Goal: Task Accomplishment & Management: Manage account settings

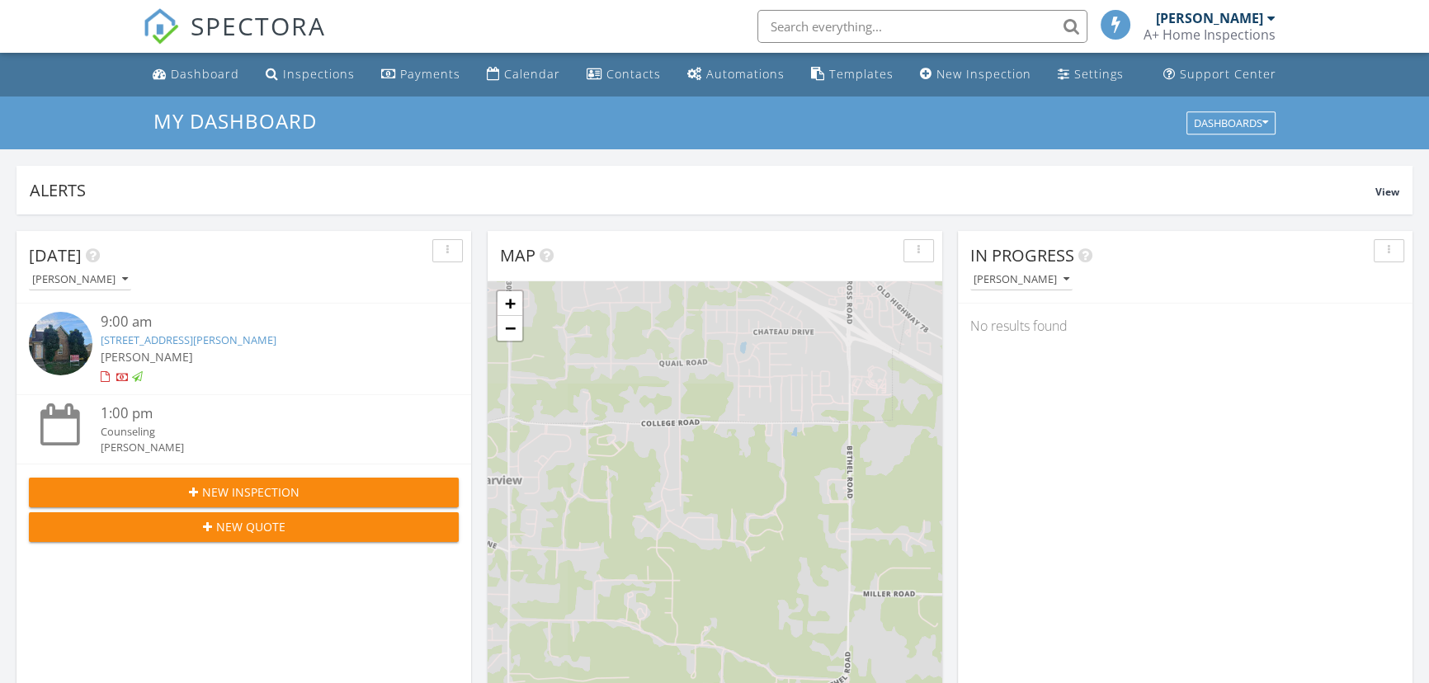
scroll to position [8, 8]
click at [58, 340] on img at bounding box center [61, 344] width 64 height 64
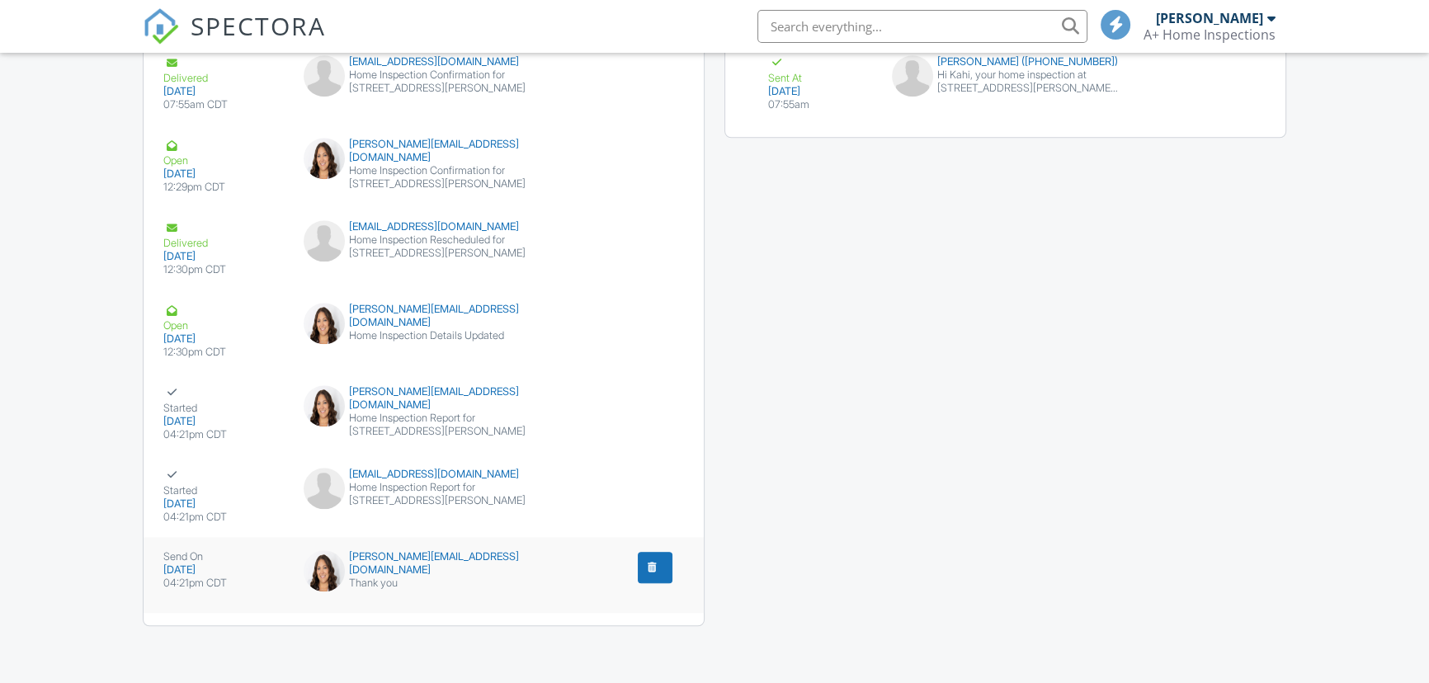
click at [660, 561] on button "submit" at bounding box center [655, 567] width 35 height 31
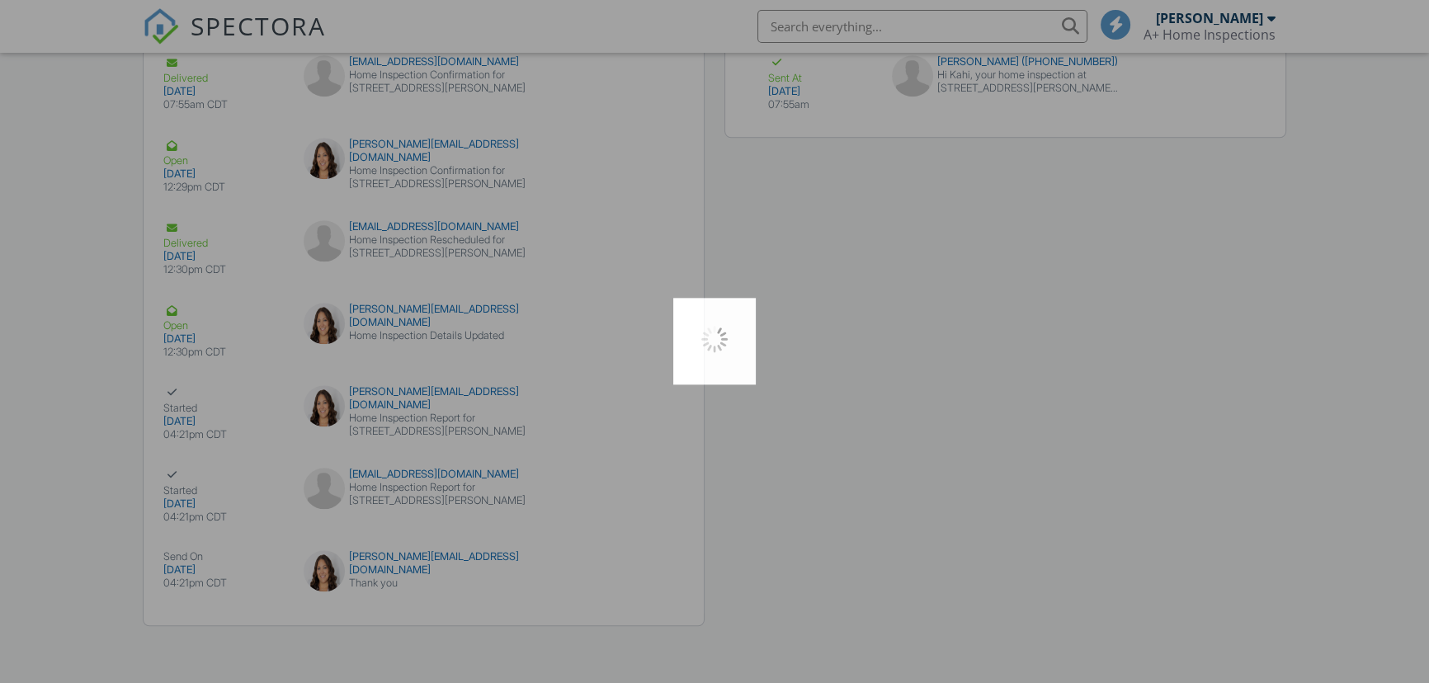
scroll to position [1950, 0]
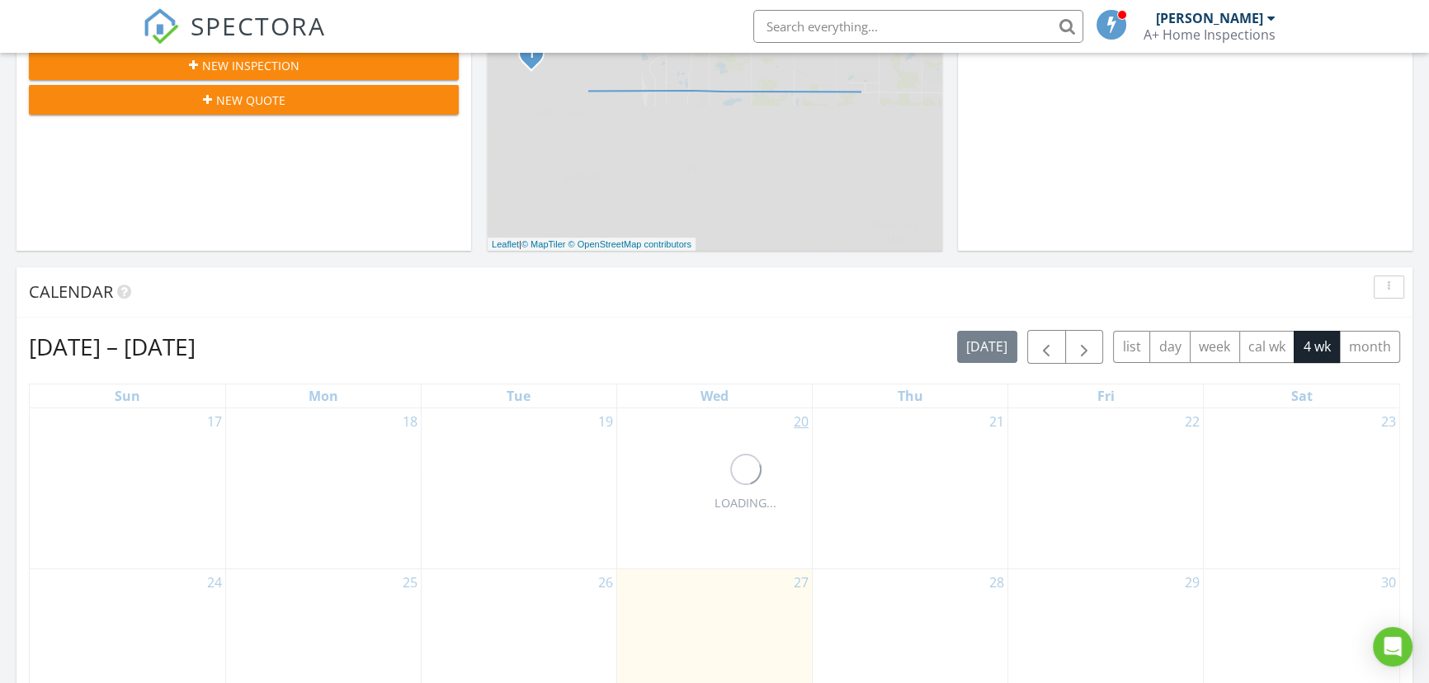
scroll to position [675, 0]
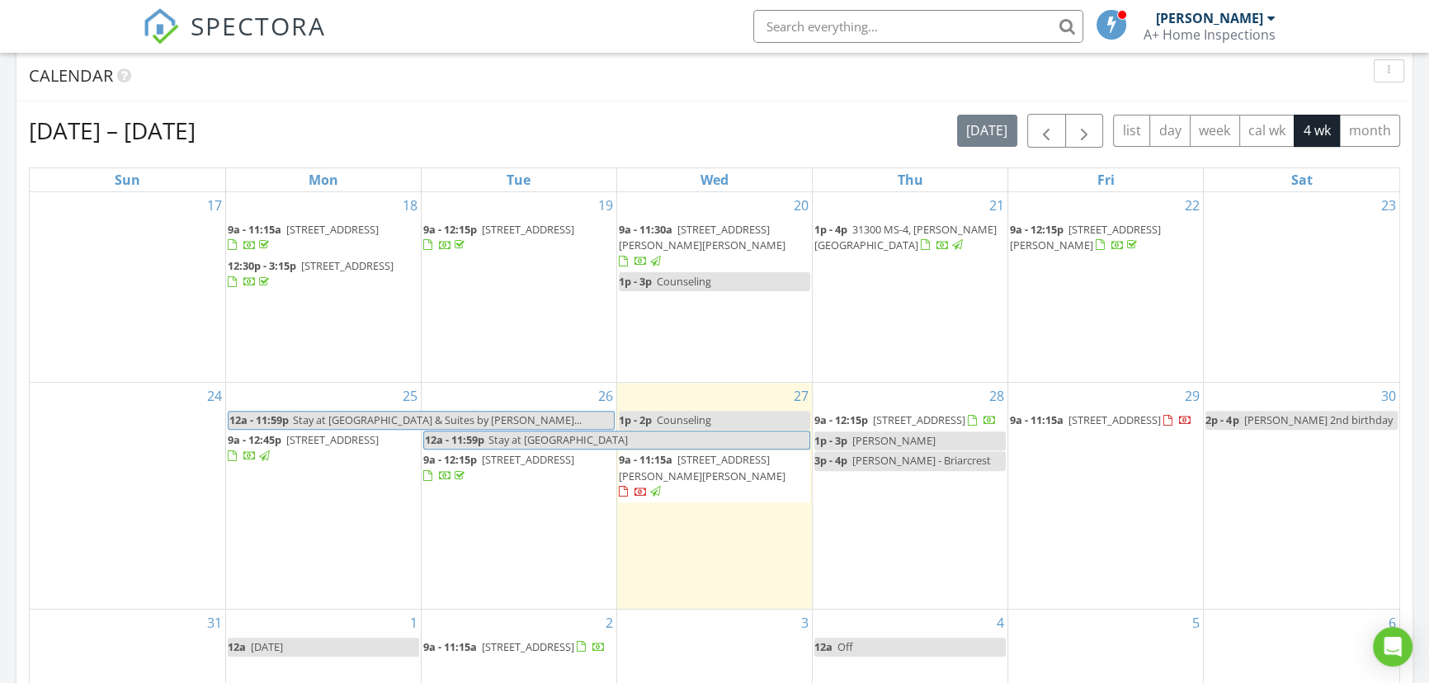
click at [885, 638] on link "12a Off" at bounding box center [910, 647] width 191 height 19
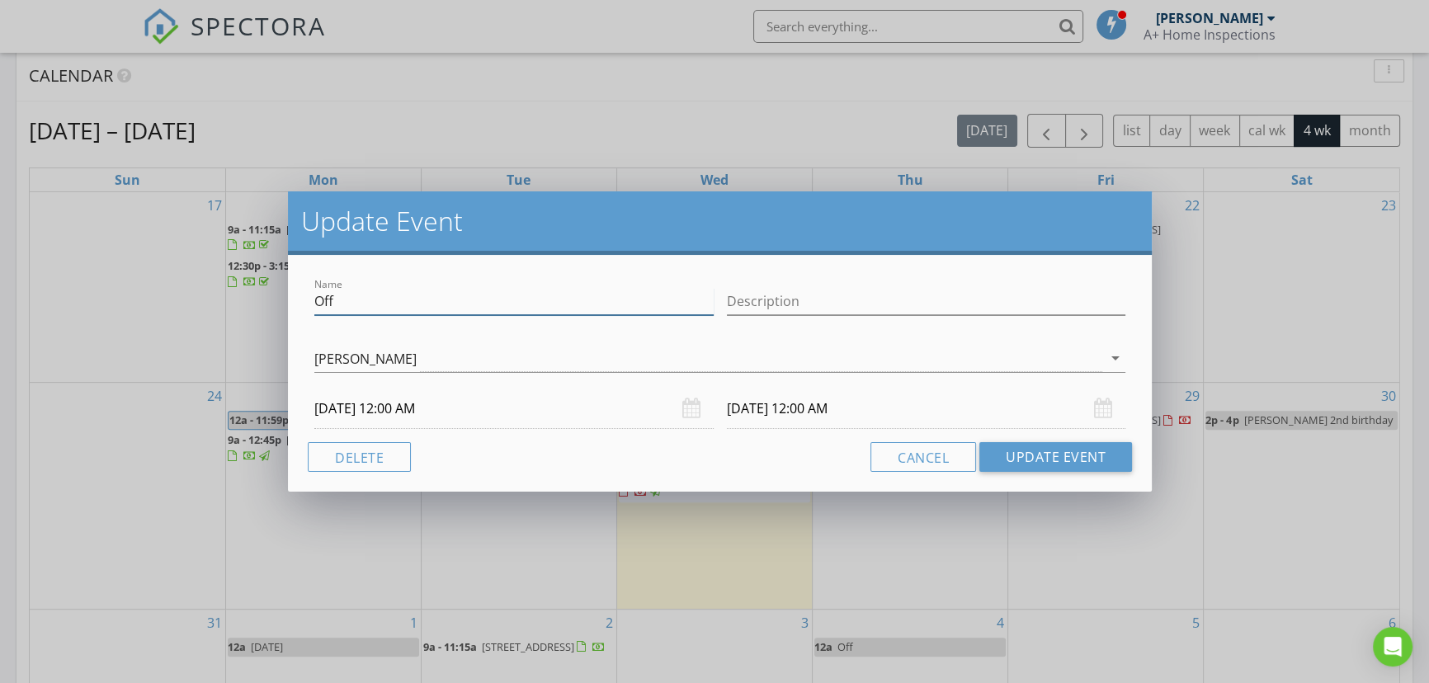
drag, startPoint x: 356, startPoint y: 300, endPoint x: 8, endPoint y: 357, distance: 352.1
click at [25, 357] on div "Update Event Name Off Description Shea Veazey arrow_drop_down 09/04/2025 12:00 …" at bounding box center [714, 341] width 1429 height 683
type input "Nanette Deshazo"
click at [1049, 462] on button "Update Event" at bounding box center [1056, 457] width 153 height 30
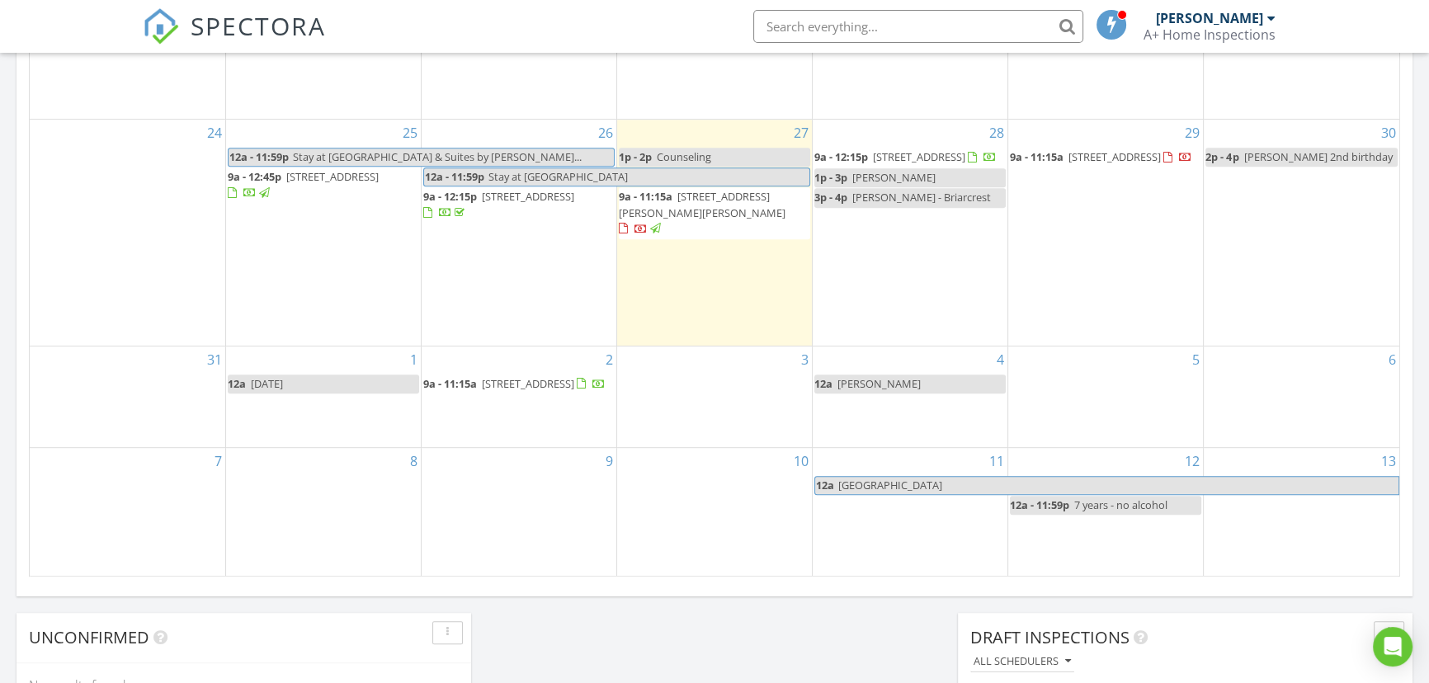
scroll to position [975, 0]
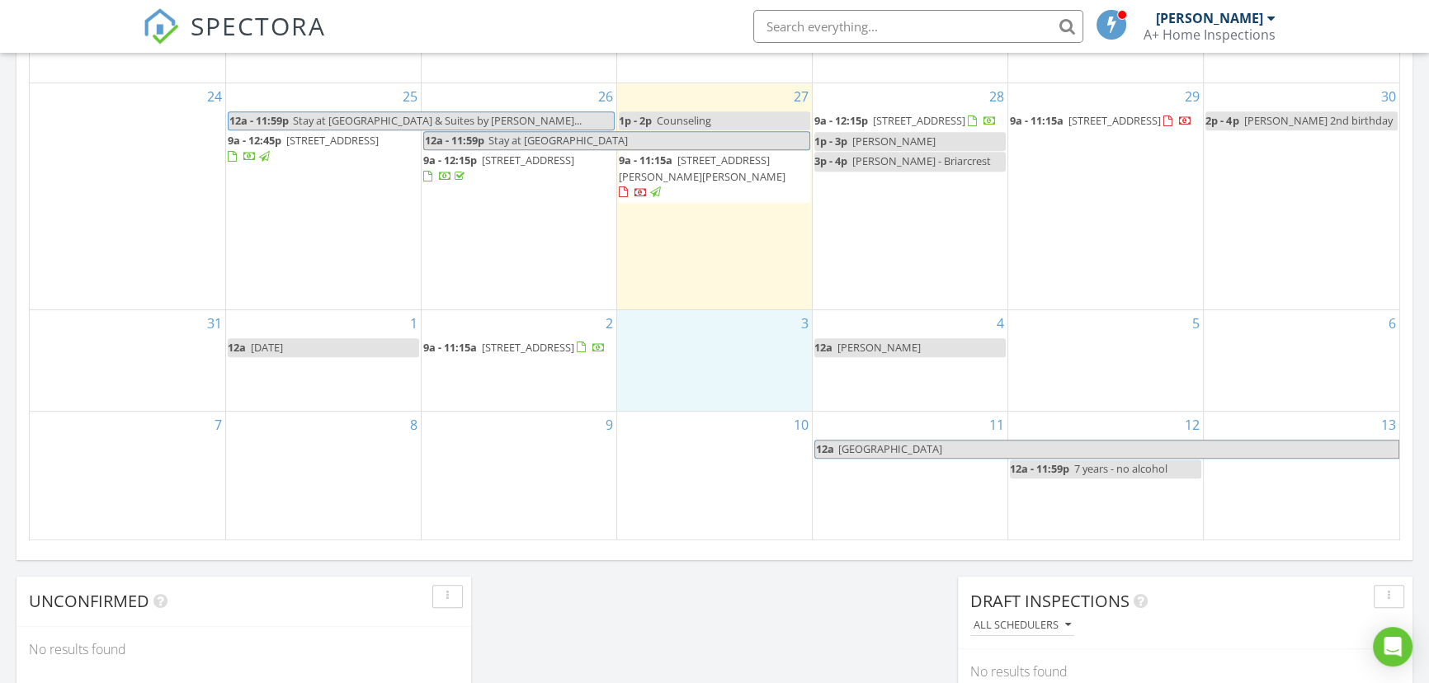
click at [672, 358] on div "3" at bounding box center [714, 360] width 195 height 101
click at [720, 318] on link "Event" at bounding box center [711, 316] width 85 height 26
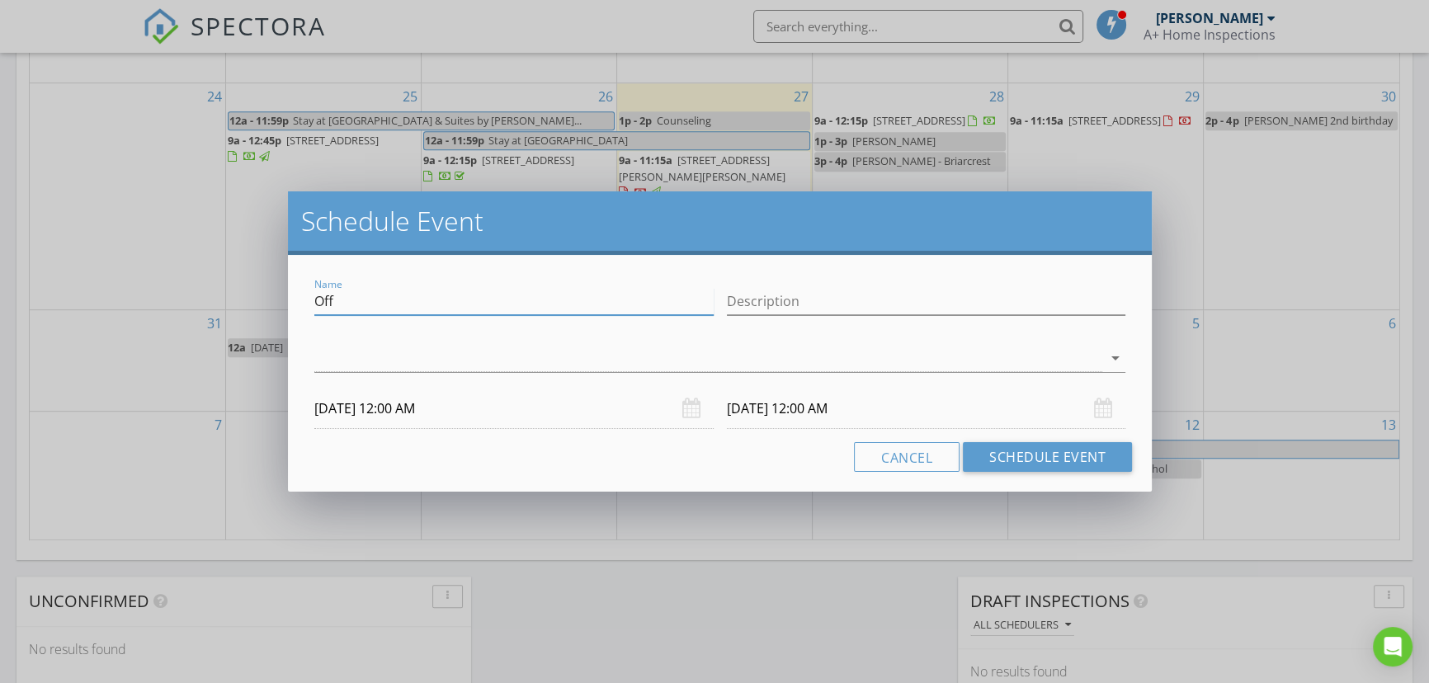
drag, startPoint x: 130, startPoint y: 334, endPoint x: 0, endPoint y: 481, distance: 196.4
click at [0, 461] on div "Schedule Event Name Off Description arrow_drop_down 09/03/2025 12:00 AM 09/04/2…" at bounding box center [714, 341] width 1429 height 683
type input "Counseling"
click at [405, 366] on div at bounding box center [708, 358] width 788 height 27
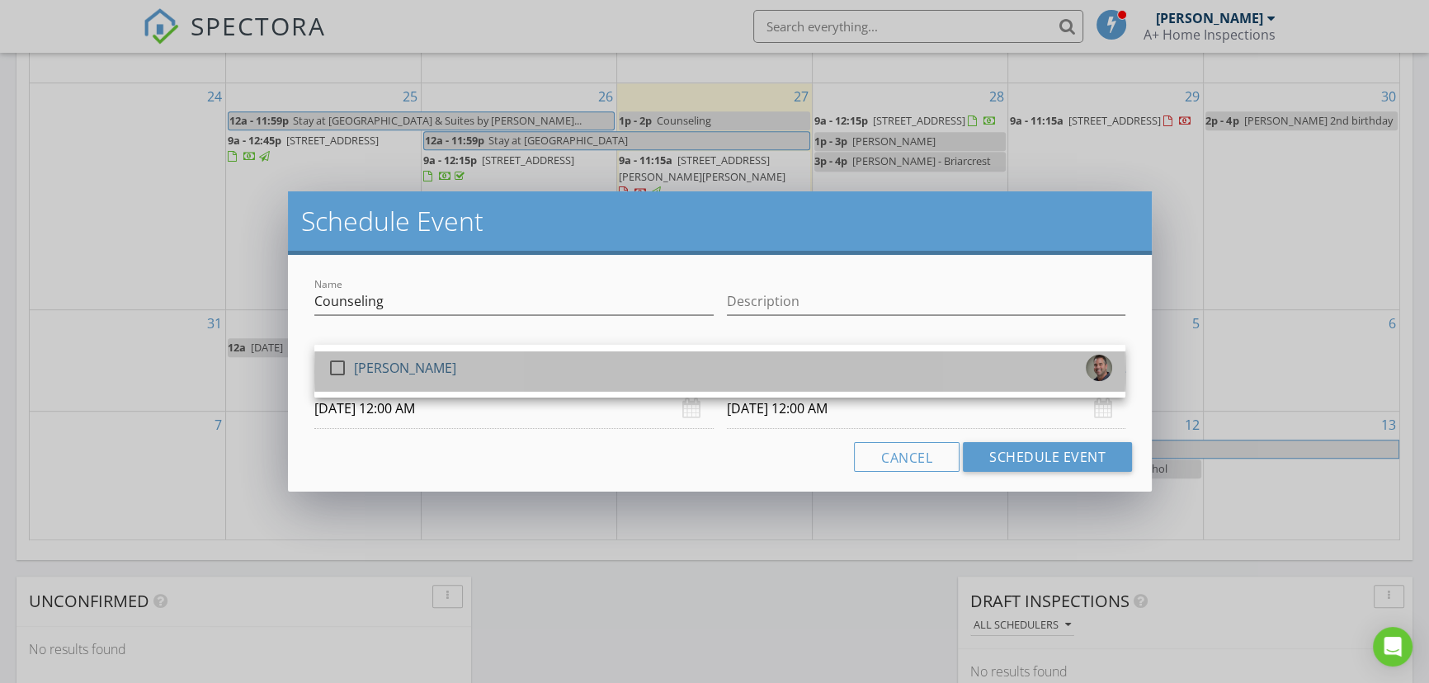
click at [409, 361] on div "[PERSON_NAME]" at bounding box center [405, 368] width 102 height 26
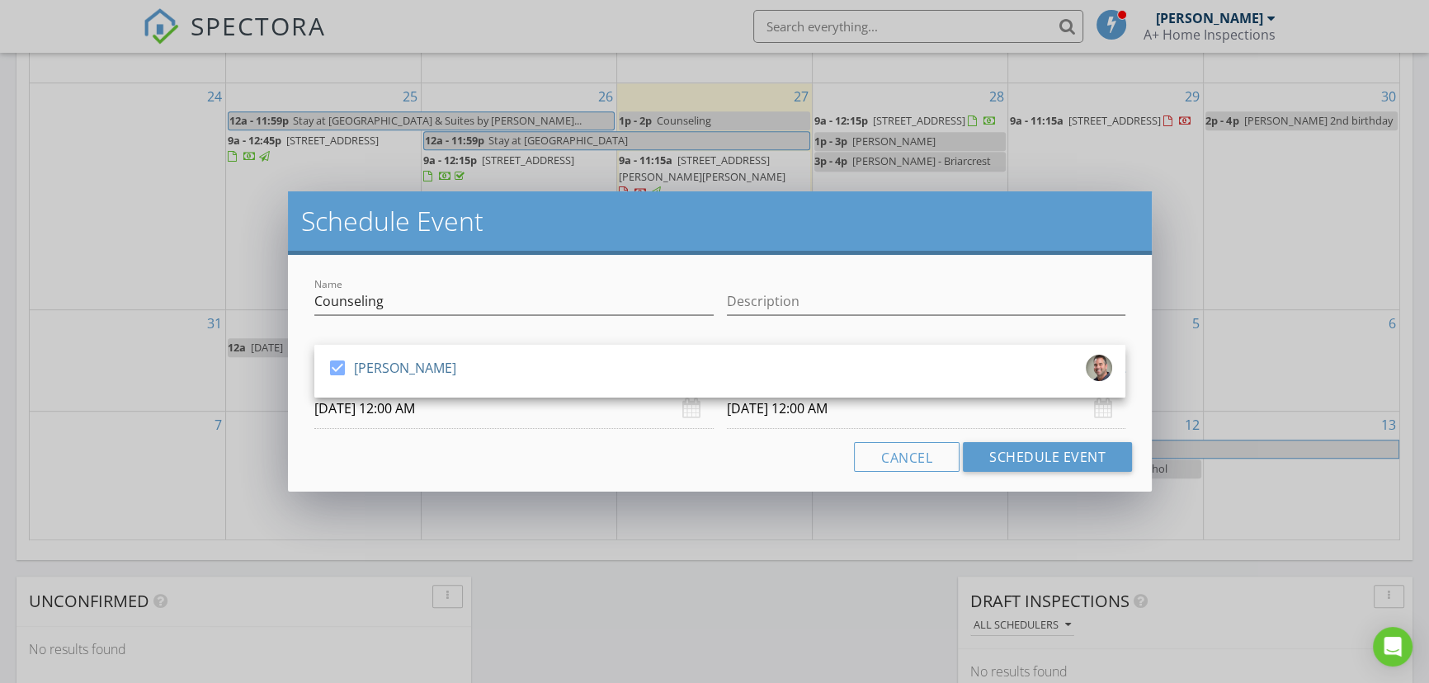
click at [337, 416] on input "09/03/2025 12:00 AM" at bounding box center [513, 409] width 399 height 40
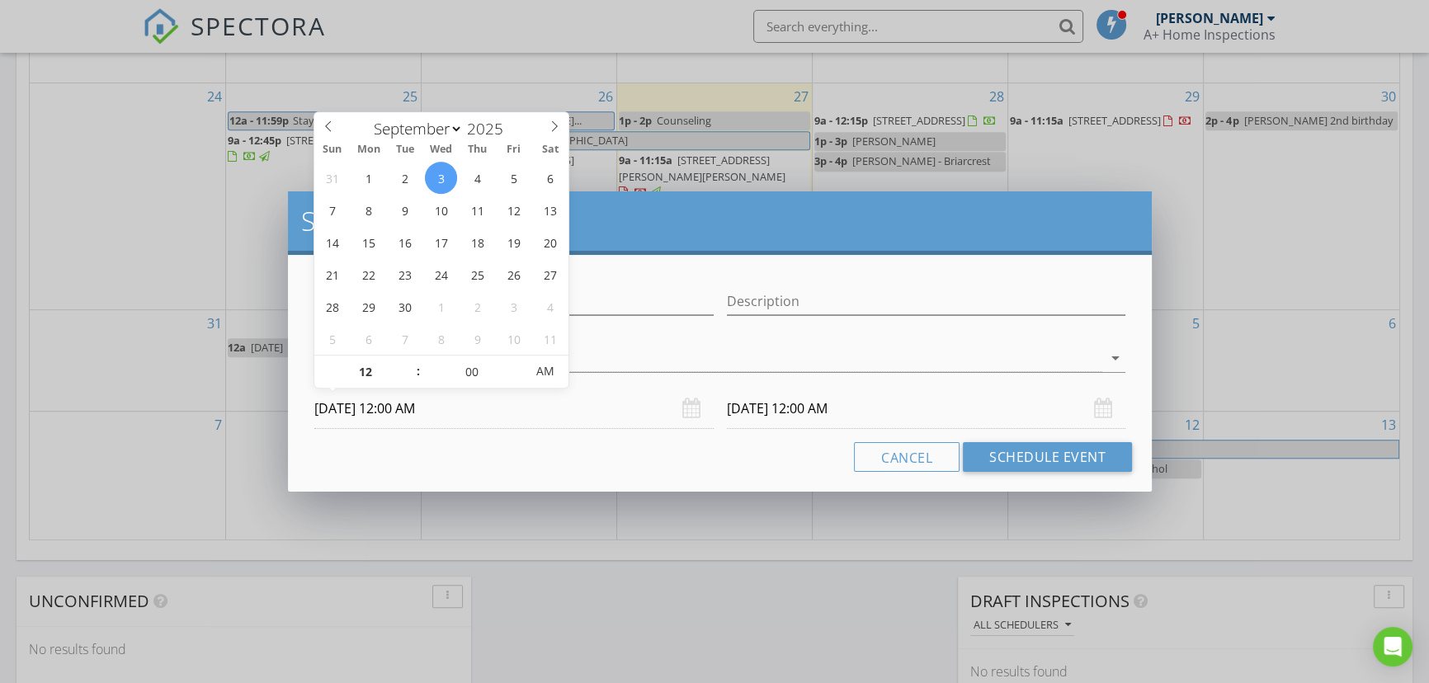
click at [404, 407] on input "09/03/2025 12:00 AM" at bounding box center [513, 409] width 399 height 40
type input "01"
type input "09/03/2025 1:00 AM"
click at [407, 361] on span at bounding box center [410, 364] width 12 height 17
type input "01"
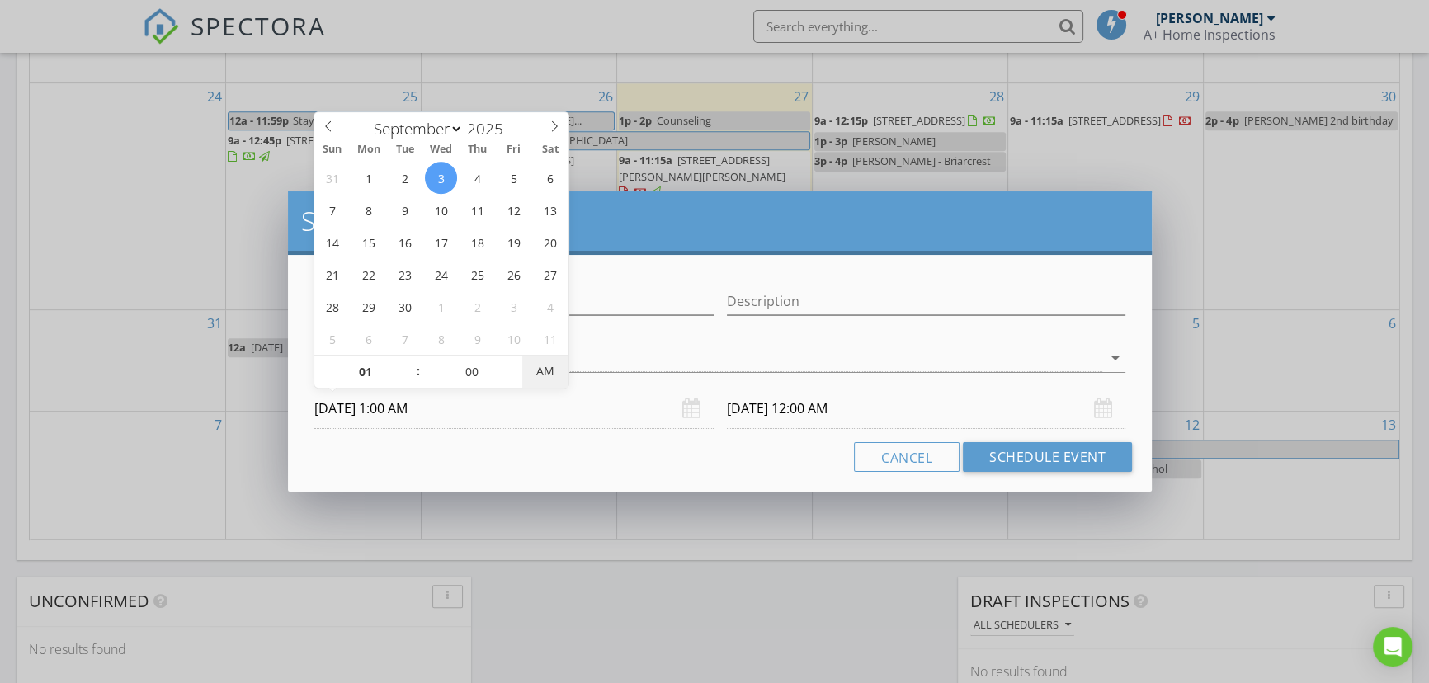
type input "09/04/2025 1:00 AM"
type input "09/03/2025 1:00 PM"
click at [541, 371] on span "PM" at bounding box center [544, 371] width 45 height 33
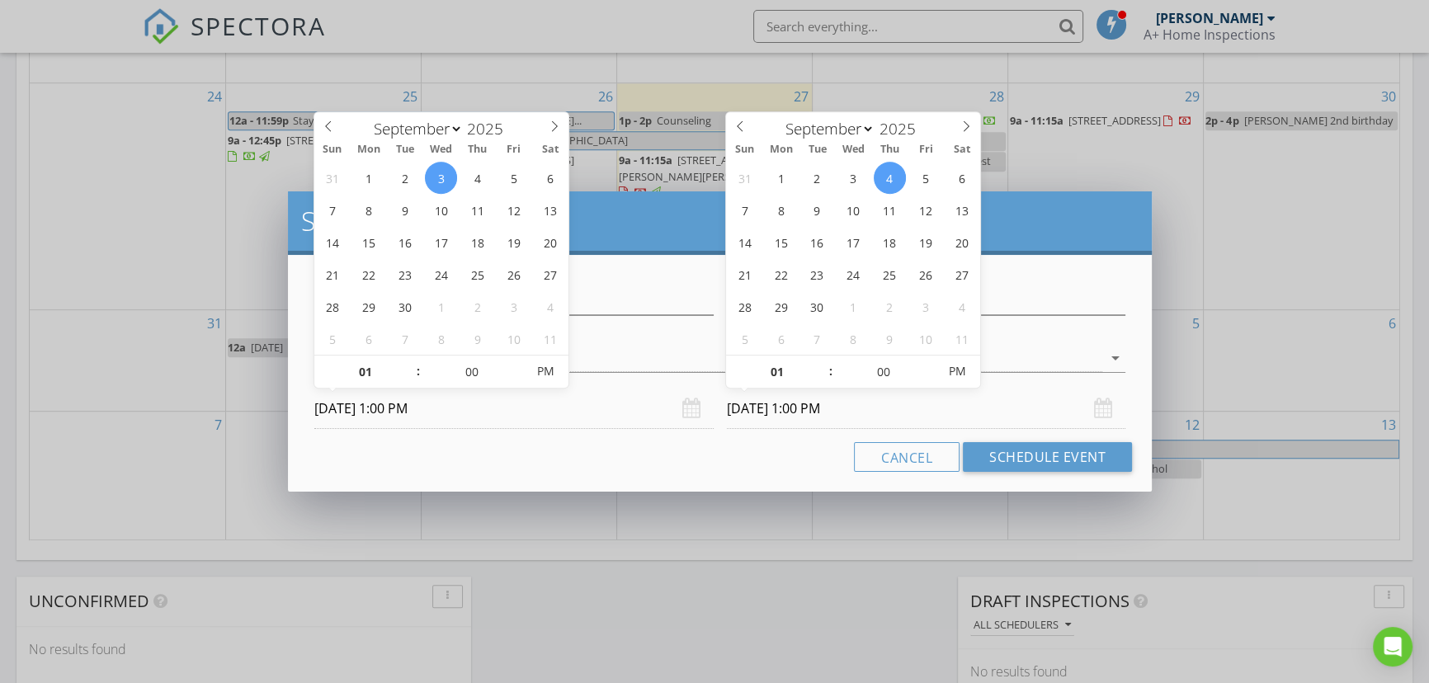
click at [752, 405] on input "09/04/2025 1:00 PM" at bounding box center [926, 409] width 399 height 40
type input "09/03/2025 1:00 PM"
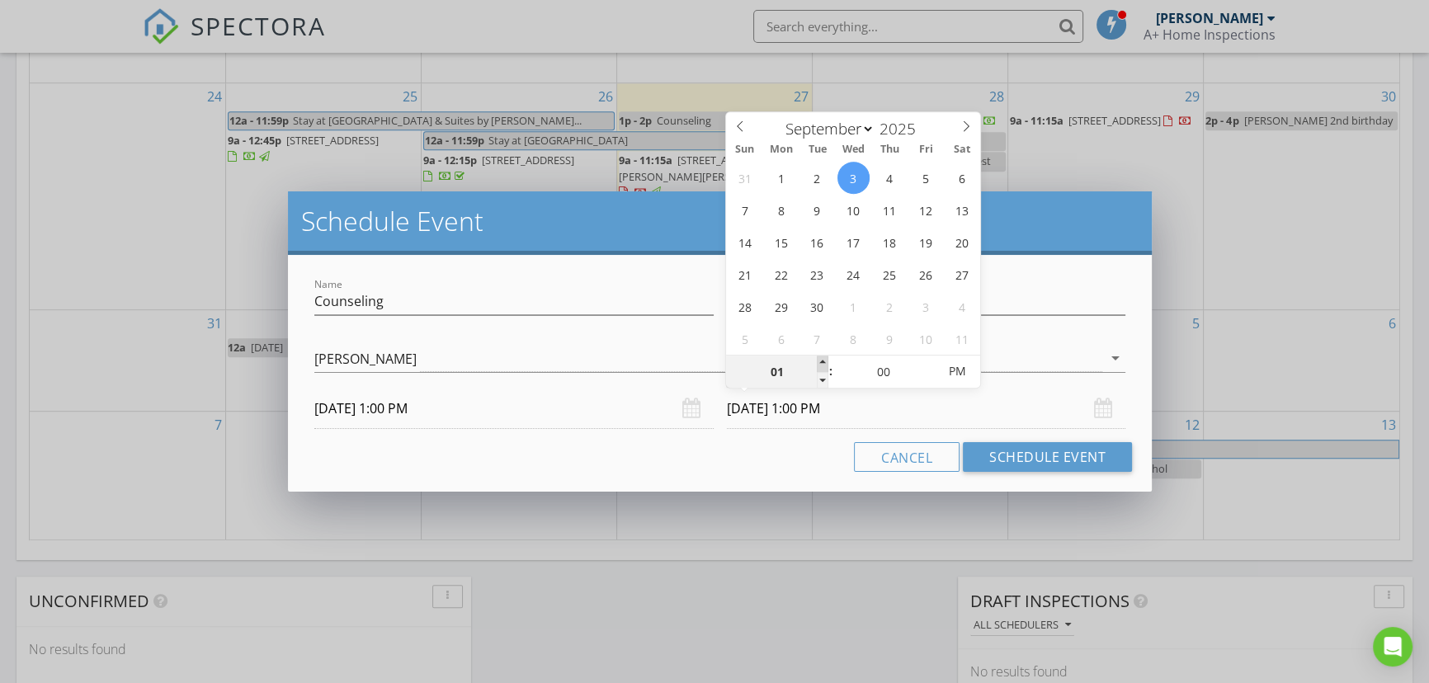
type input "02"
type input "09/03/2025 2:00 PM"
click at [824, 360] on span at bounding box center [823, 364] width 12 height 17
type input "03"
type input "09/03/2025 3:00 PM"
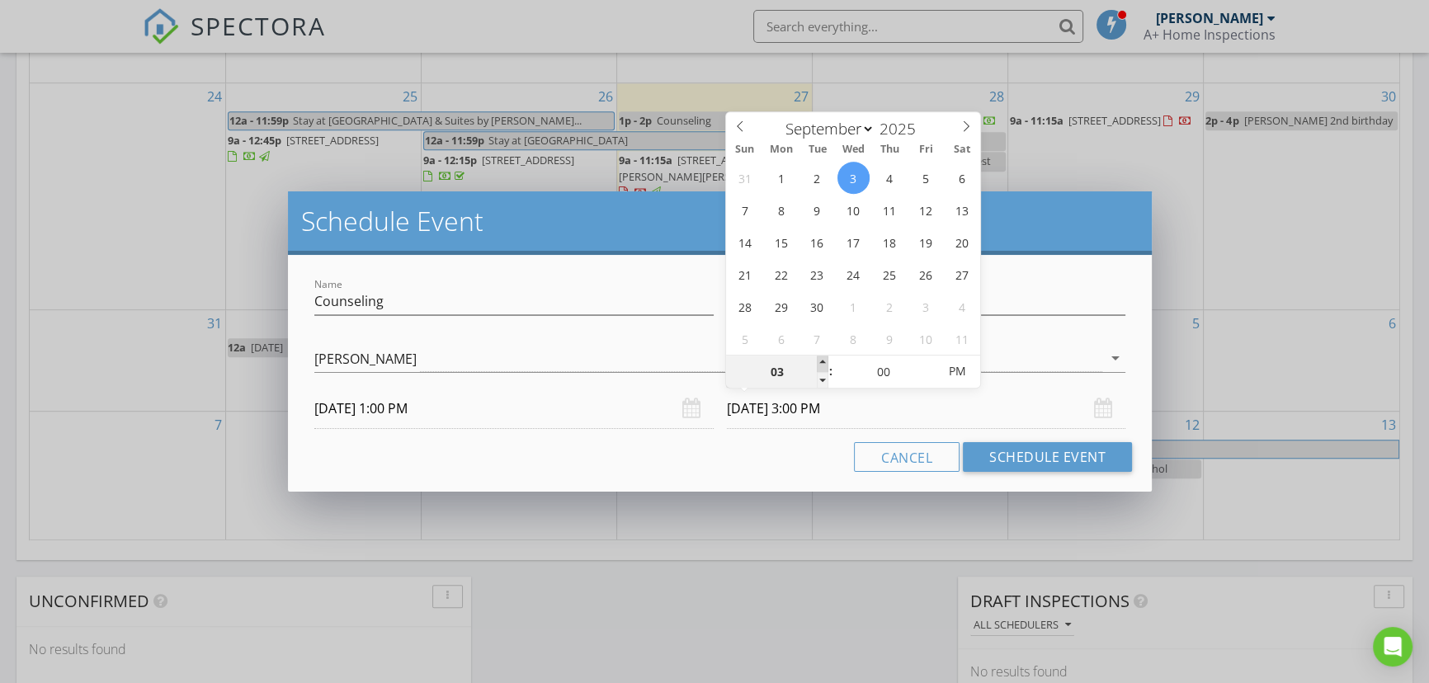
click at [824, 360] on span at bounding box center [823, 364] width 12 height 17
click at [1035, 458] on button "Schedule Event" at bounding box center [1047, 457] width 169 height 30
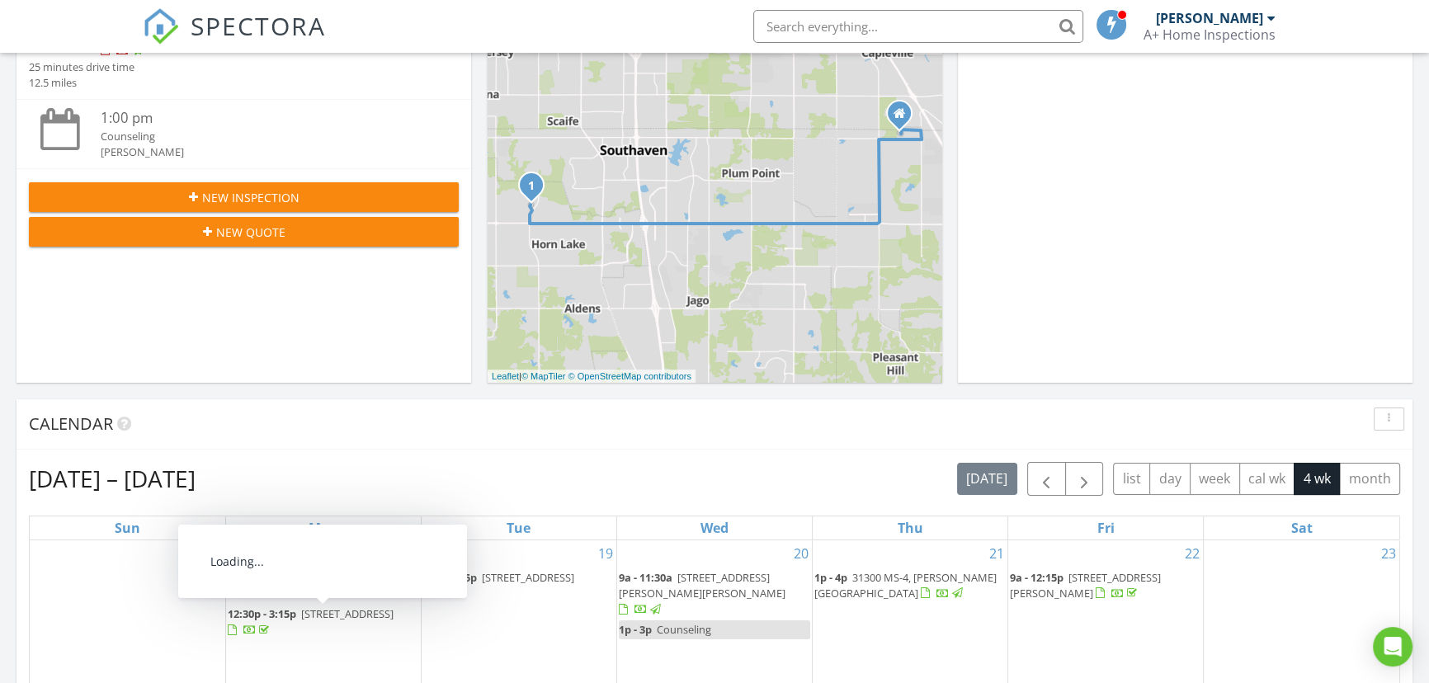
scroll to position [825, 0]
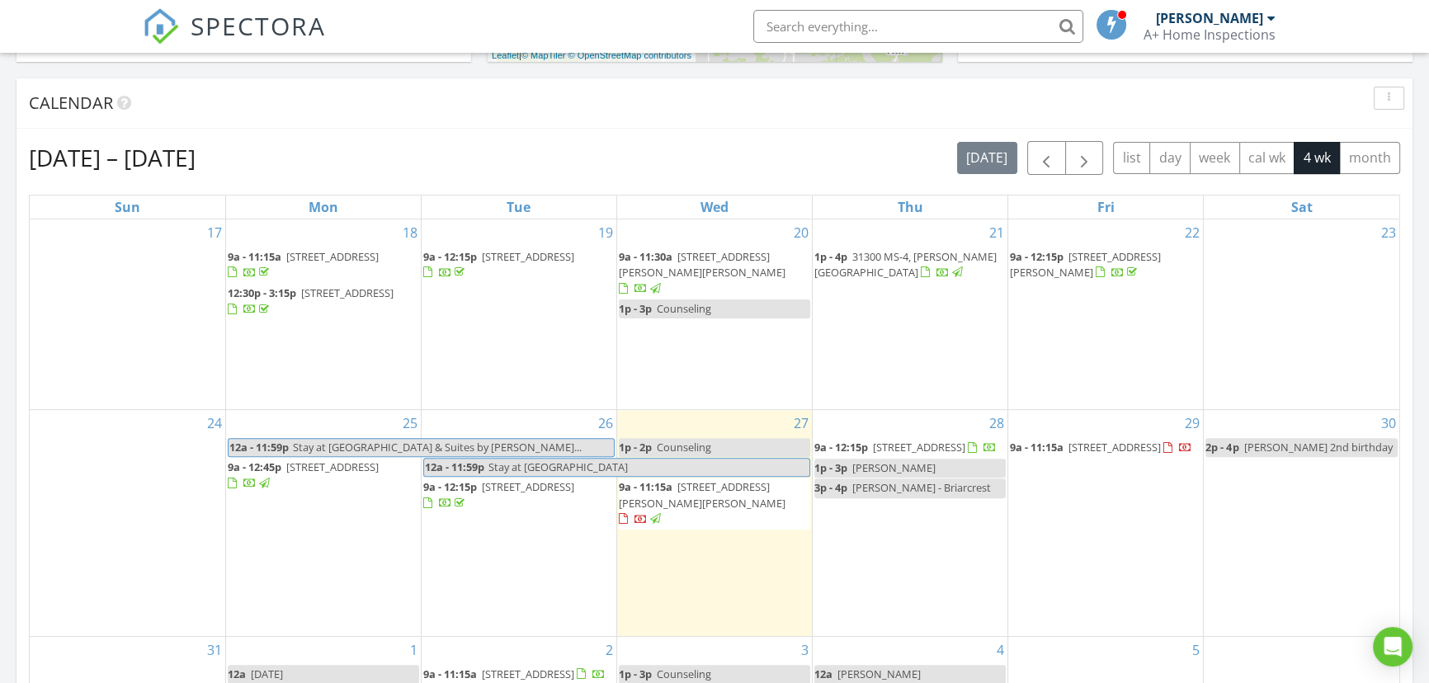
scroll to position [723, 0]
